Goal: Information Seeking & Learning: Learn about a topic

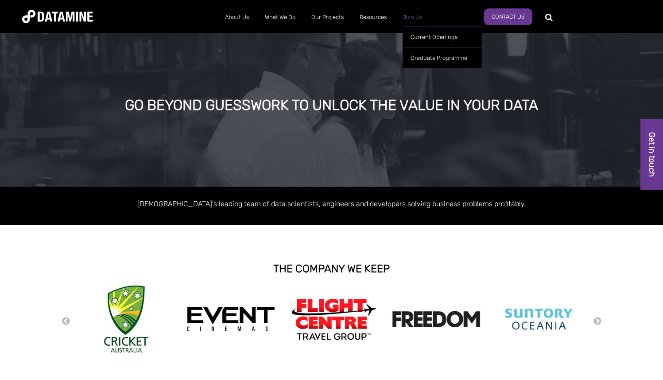
click at [419, 16] on link "Join Us" at bounding box center [412, 17] width 35 height 23
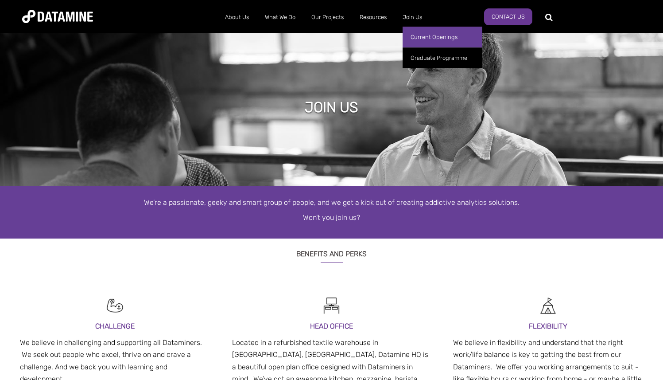
click at [421, 34] on link "Current Openings" at bounding box center [443, 37] width 80 height 21
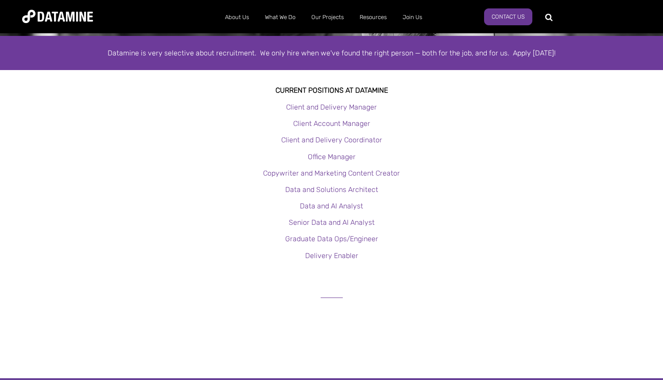
scroll to position [147, 0]
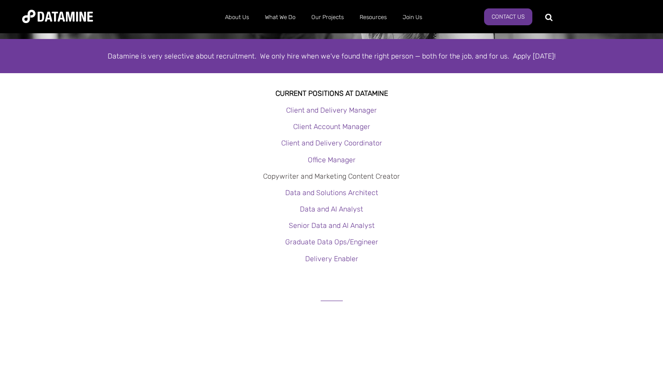
click at [328, 174] on link "Copywriter and Marketing Content Creator" at bounding box center [331, 176] width 137 height 8
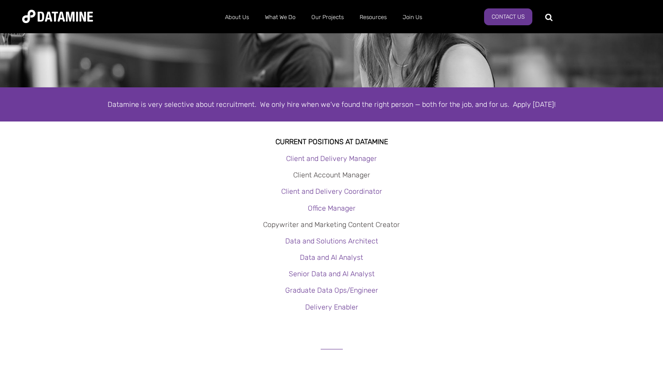
scroll to position [105, 0]
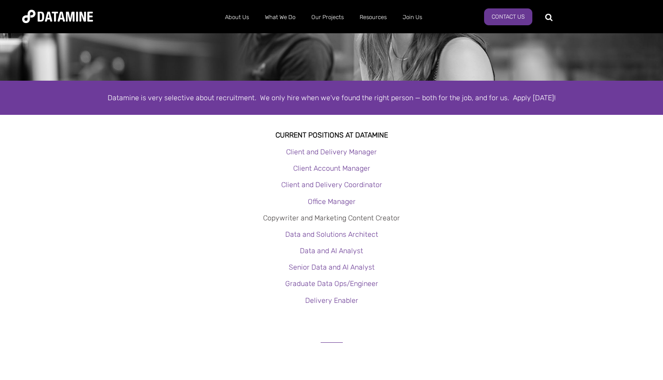
click at [315, 219] on link "Copywriter and Marketing Content Creator" at bounding box center [331, 218] width 137 height 8
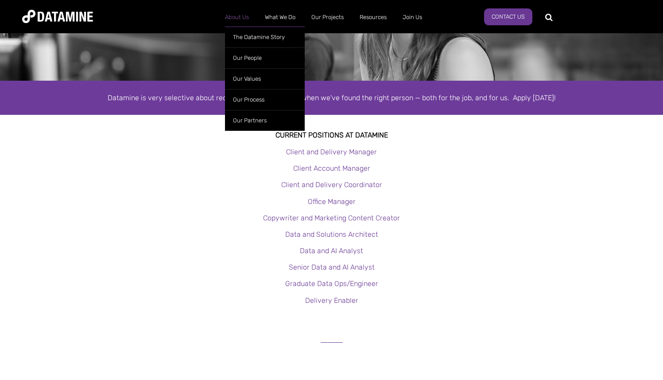
click at [247, 17] on link "About Us" at bounding box center [237, 17] width 40 height 23
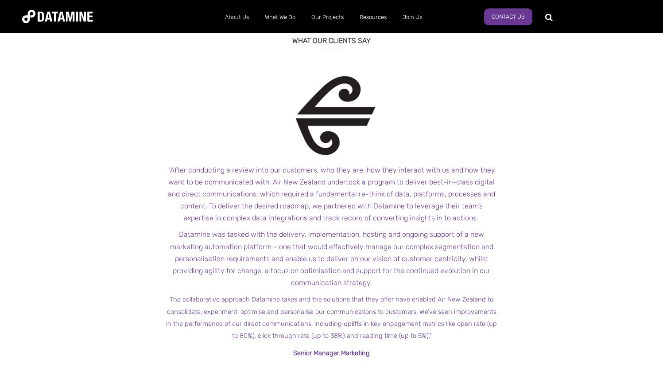
scroll to position [924, 0]
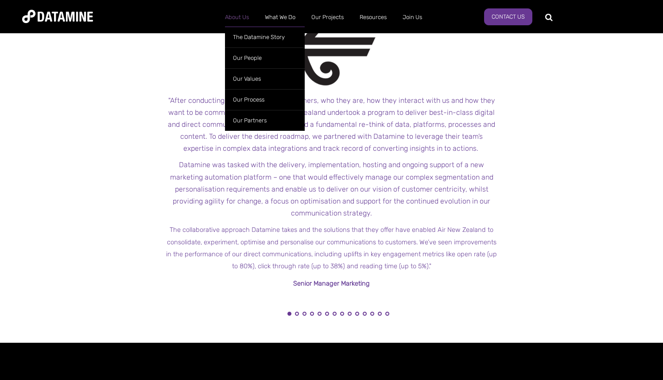
click at [234, 21] on link "About Us" at bounding box center [237, 17] width 40 height 23
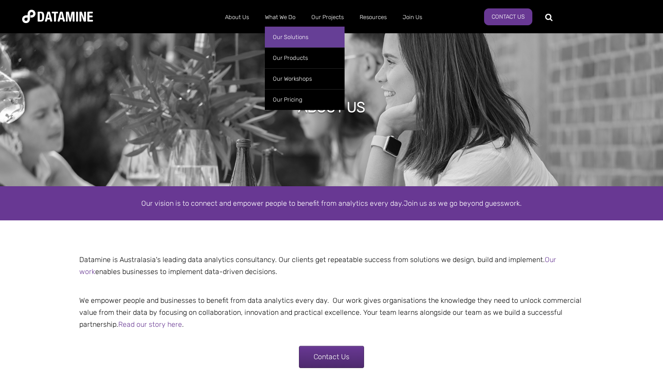
click at [290, 32] on link "Our Solutions" at bounding box center [305, 37] width 80 height 21
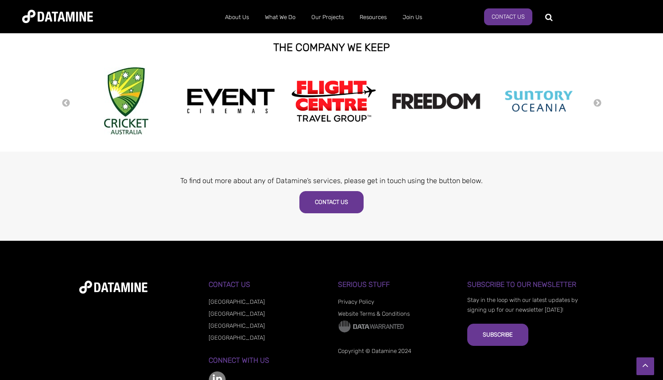
scroll to position [380, 0]
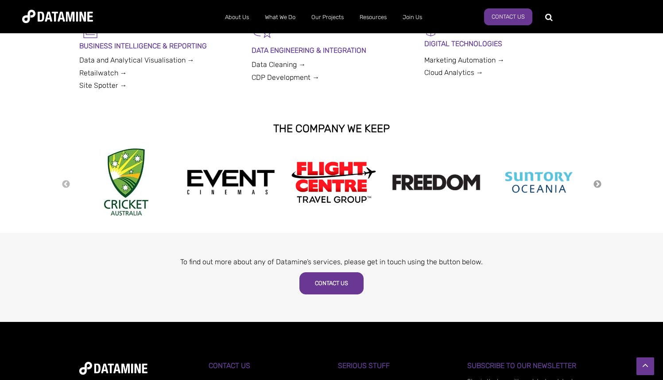
click at [599, 184] on button "Next" at bounding box center [597, 184] width 9 height 10
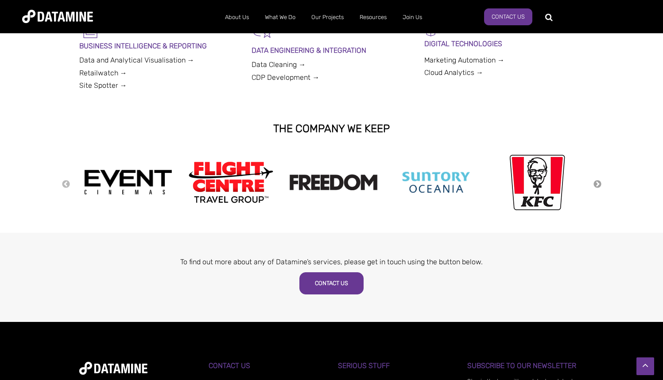
click at [599, 184] on button "Next" at bounding box center [597, 184] width 9 height 10
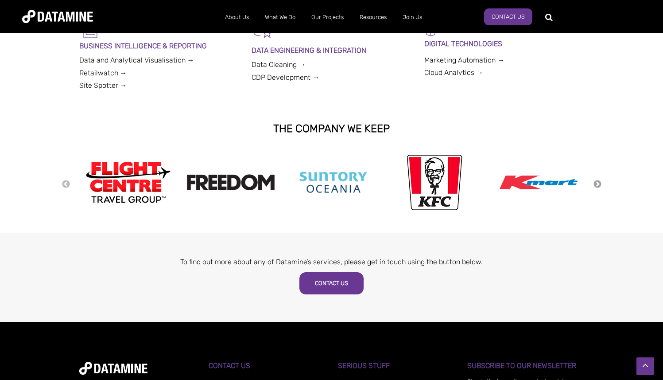
click at [599, 184] on button "Next" at bounding box center [597, 184] width 9 height 10
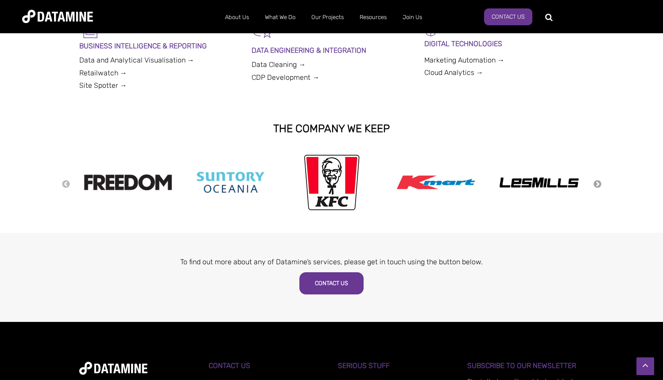
click at [599, 184] on button "Next" at bounding box center [597, 184] width 9 height 10
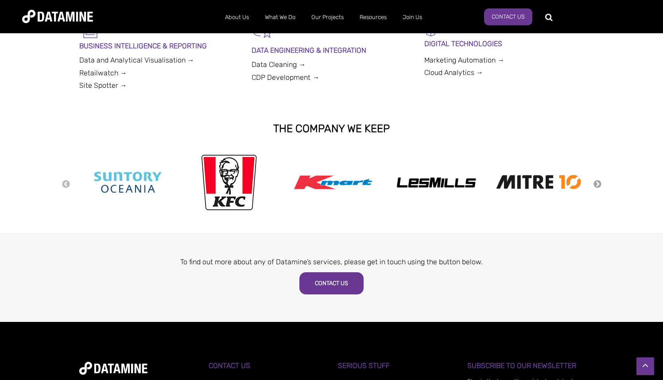
click at [599, 184] on button "Next" at bounding box center [597, 184] width 9 height 10
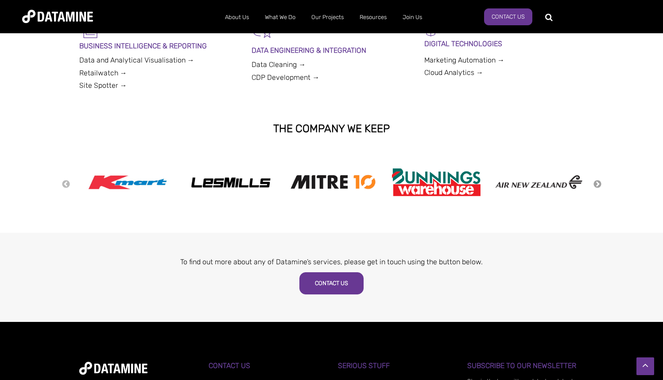
click at [596, 183] on button "Next" at bounding box center [597, 184] width 9 height 10
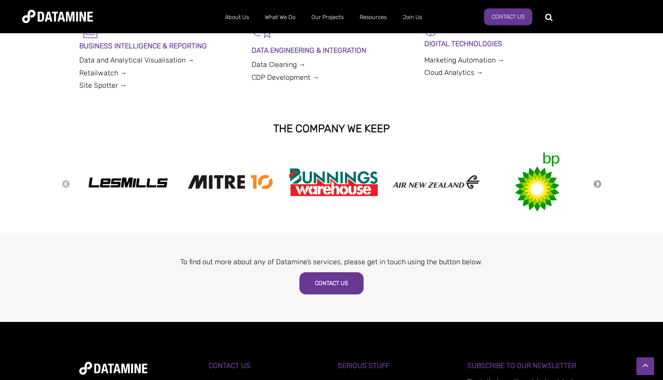
click at [596, 183] on button "Next" at bounding box center [597, 184] width 9 height 10
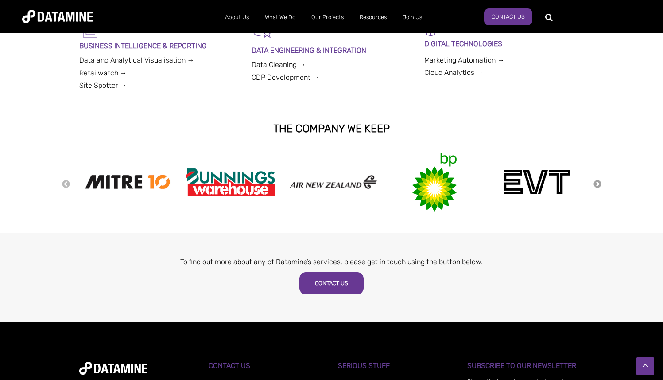
click at [596, 183] on button "Next" at bounding box center [597, 184] width 9 height 10
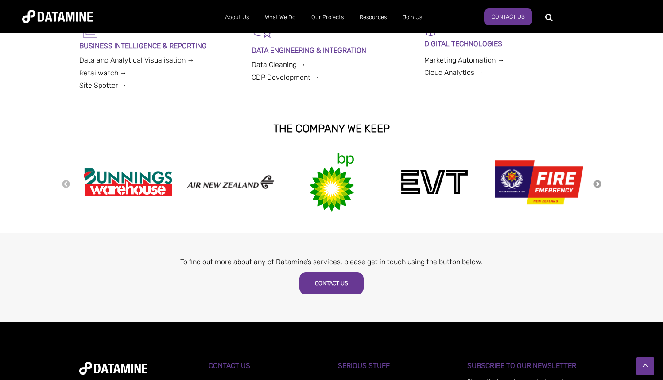
click at [596, 183] on button "Next" at bounding box center [597, 184] width 9 height 10
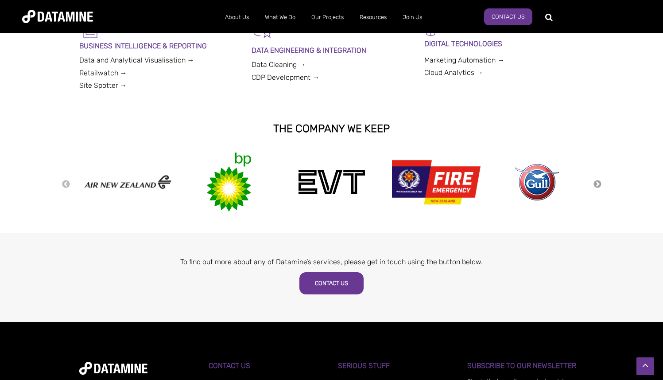
click at [596, 183] on button "Next" at bounding box center [597, 184] width 9 height 10
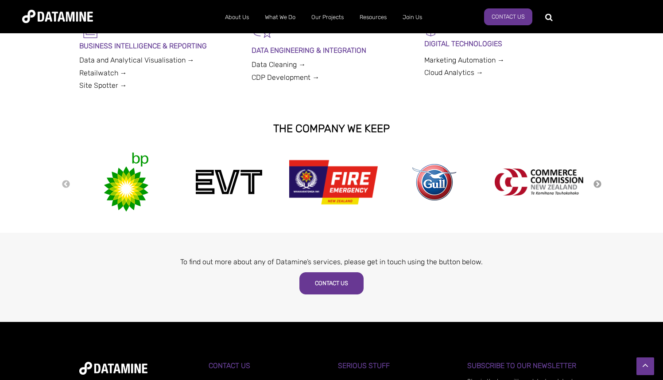
click at [596, 183] on button "Next" at bounding box center [597, 184] width 9 height 10
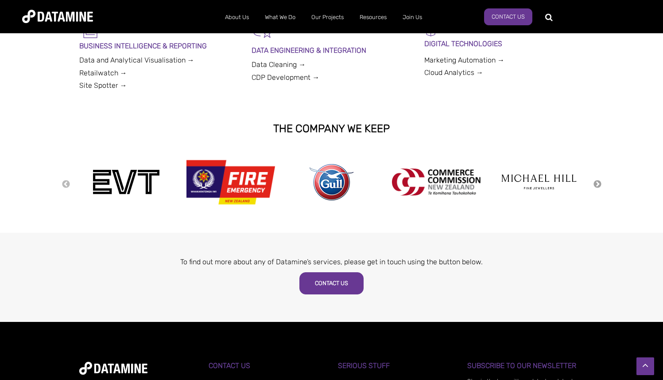
click at [596, 183] on button "Next" at bounding box center [597, 184] width 9 height 10
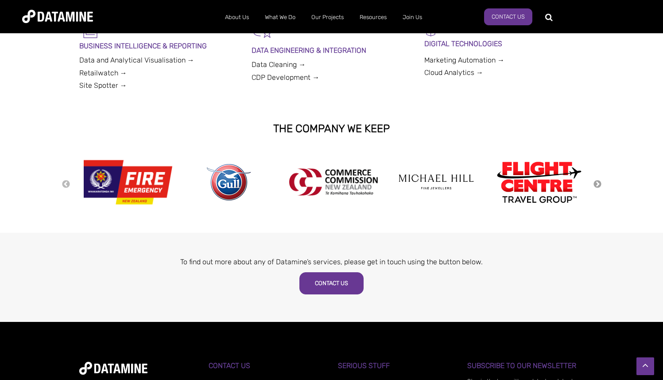
click at [596, 184] on button "Next" at bounding box center [597, 184] width 9 height 10
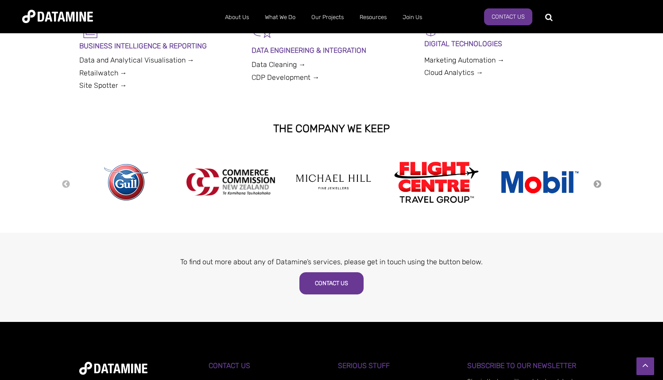
click at [596, 184] on button "Next" at bounding box center [597, 184] width 9 height 10
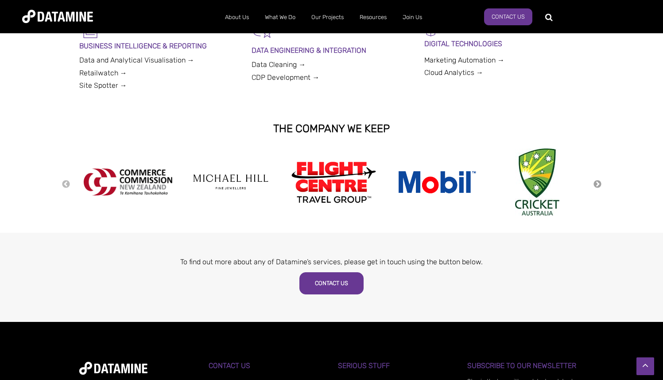
click at [596, 184] on button "Next" at bounding box center [597, 184] width 9 height 10
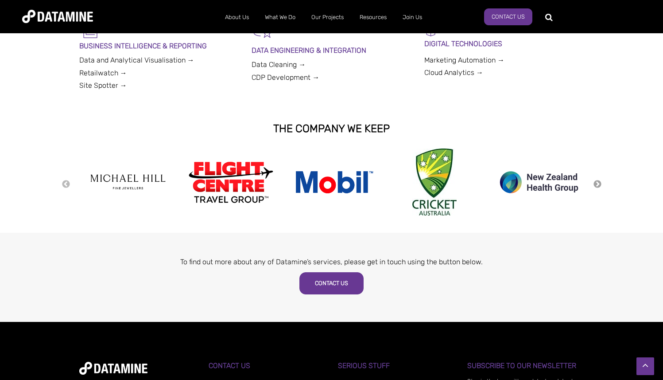
click at [596, 184] on button "Next" at bounding box center [597, 184] width 9 height 10
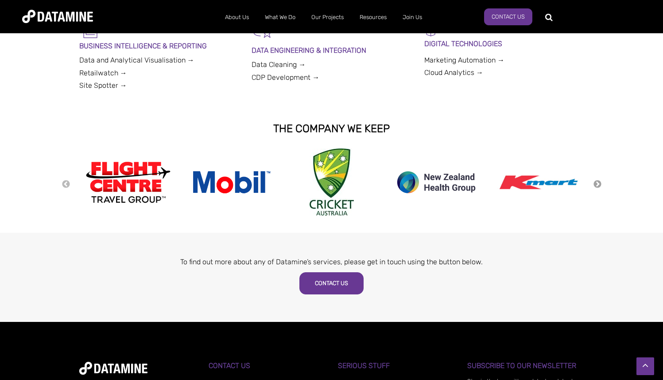
click at [596, 184] on button "Next" at bounding box center [597, 184] width 9 height 10
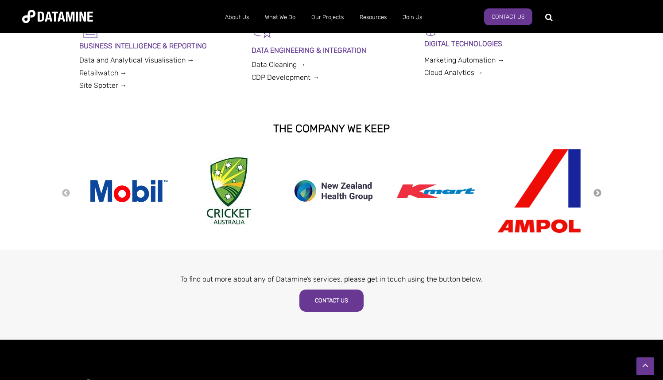
click at [599, 191] on button "Next" at bounding box center [597, 193] width 9 height 10
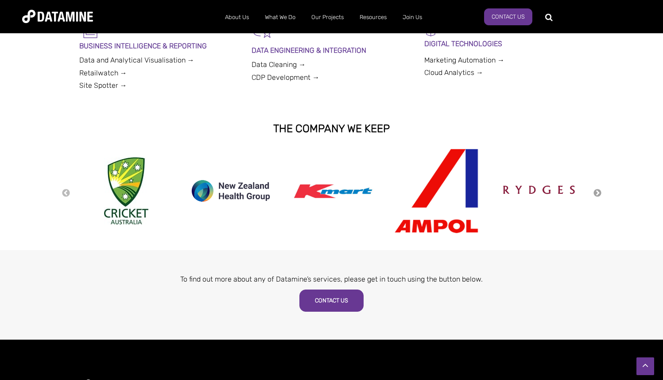
click at [599, 191] on button "Next" at bounding box center [597, 193] width 9 height 10
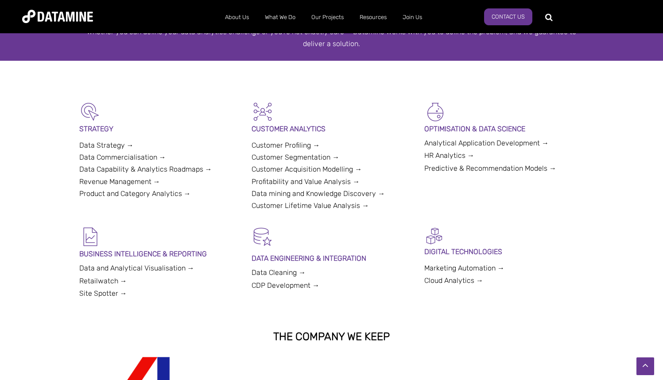
scroll to position [167, 0]
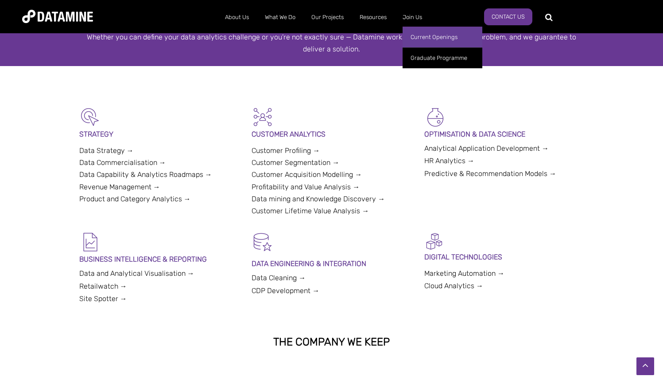
click at [414, 35] on link "Current Openings" at bounding box center [443, 37] width 80 height 21
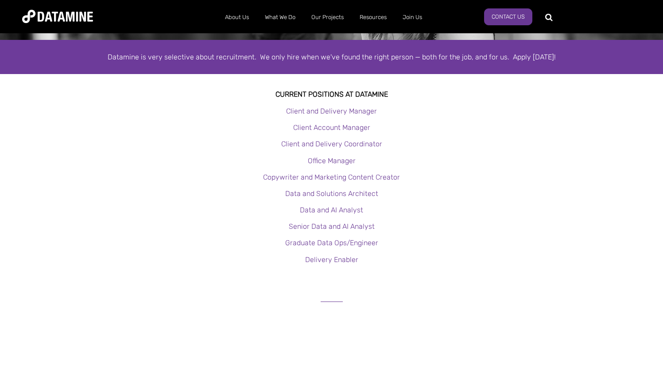
scroll to position [148, 0]
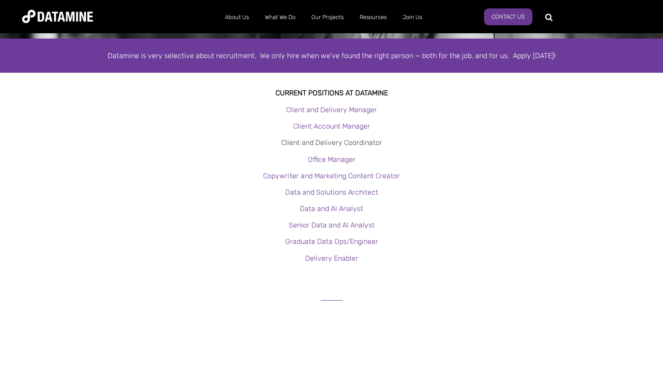
click at [335, 142] on link "Client and Delivery Coordinator" at bounding box center [331, 142] width 101 height 8
